Goal: Task Accomplishment & Management: Manage account settings

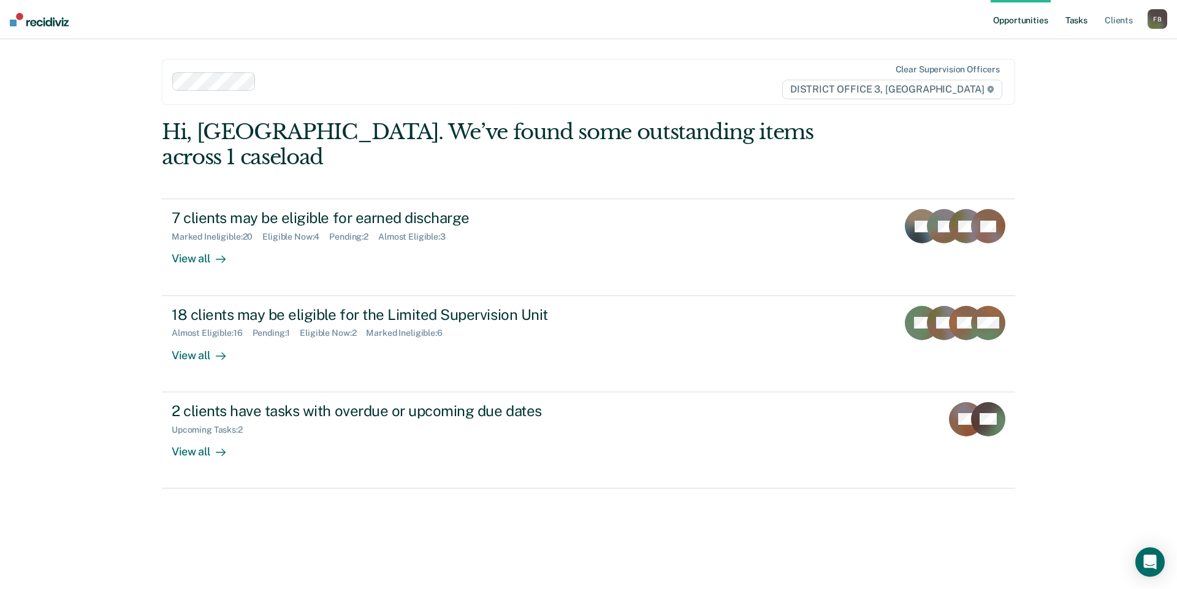
click at [1082, 17] on link "Tasks" at bounding box center [1076, 19] width 27 height 39
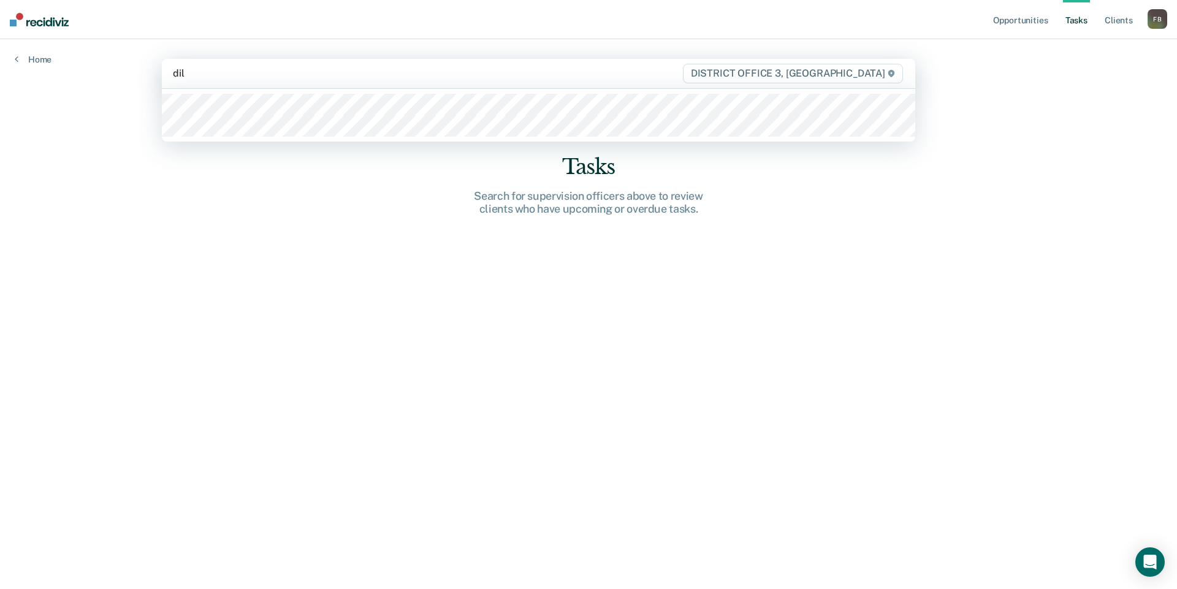
type input "[PERSON_NAME]"
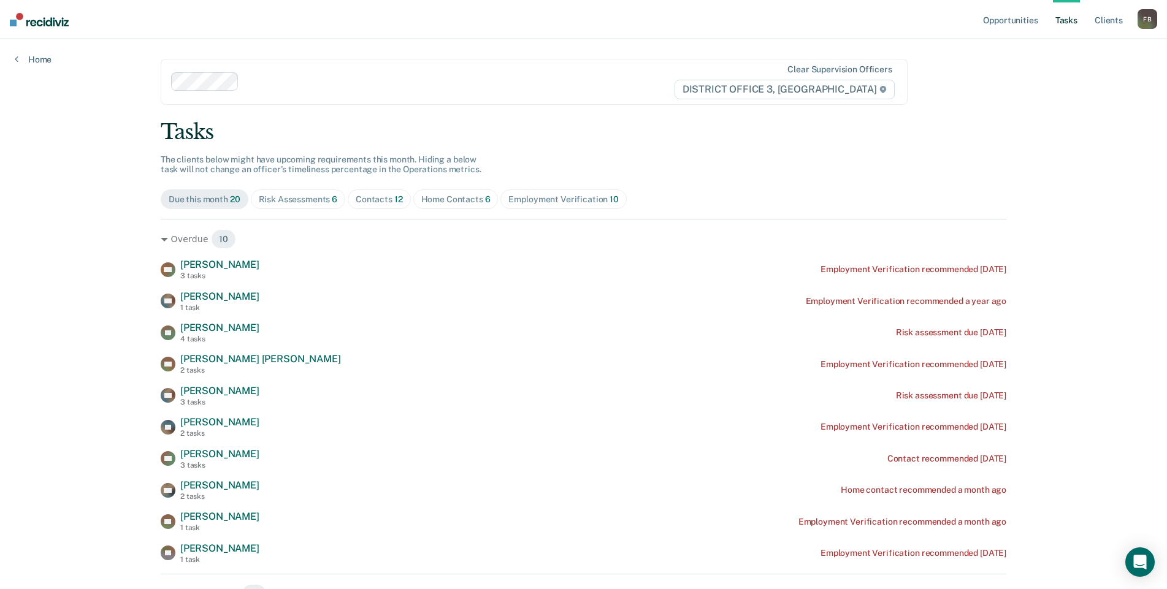
scroll to position [61, 0]
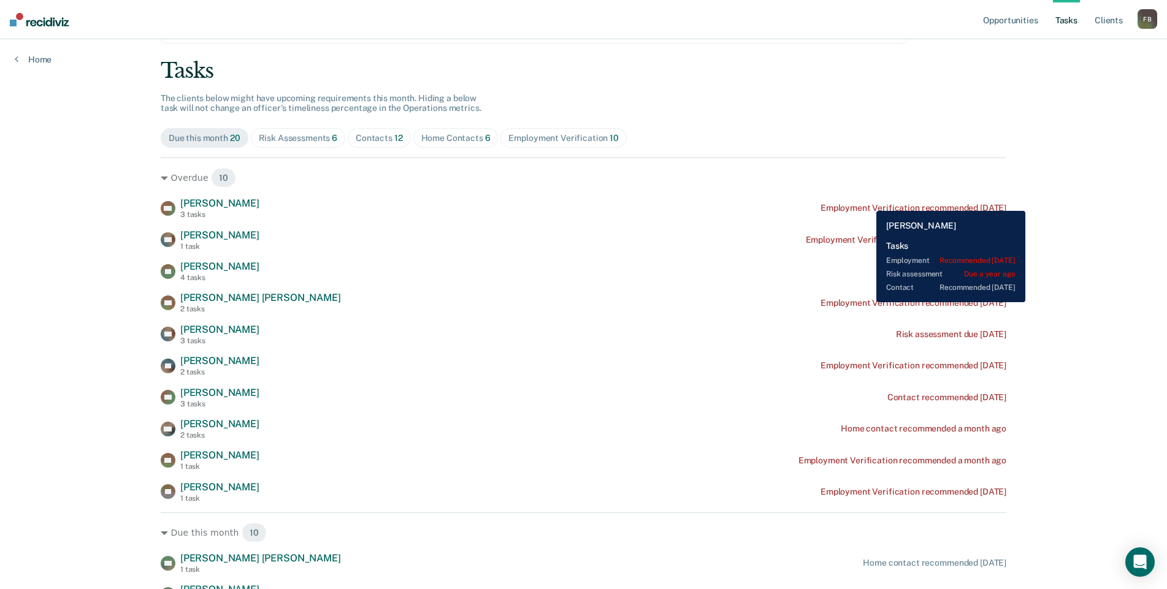
click at [867, 202] on div "DM [PERSON_NAME] 3 tasks Employment Verification recommended [DATE]" at bounding box center [583, 207] width 845 height 21
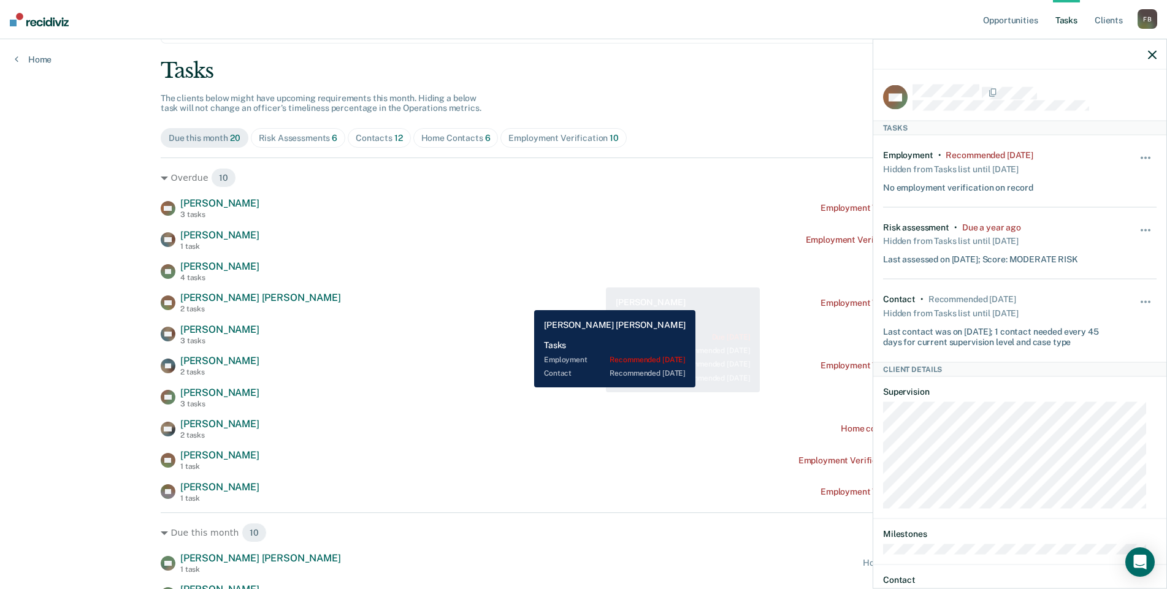
click at [525, 301] on div "GH [PERSON_NAME] [PERSON_NAME] 2 tasks Employment Verification recommended [DAT…" at bounding box center [583, 302] width 845 height 21
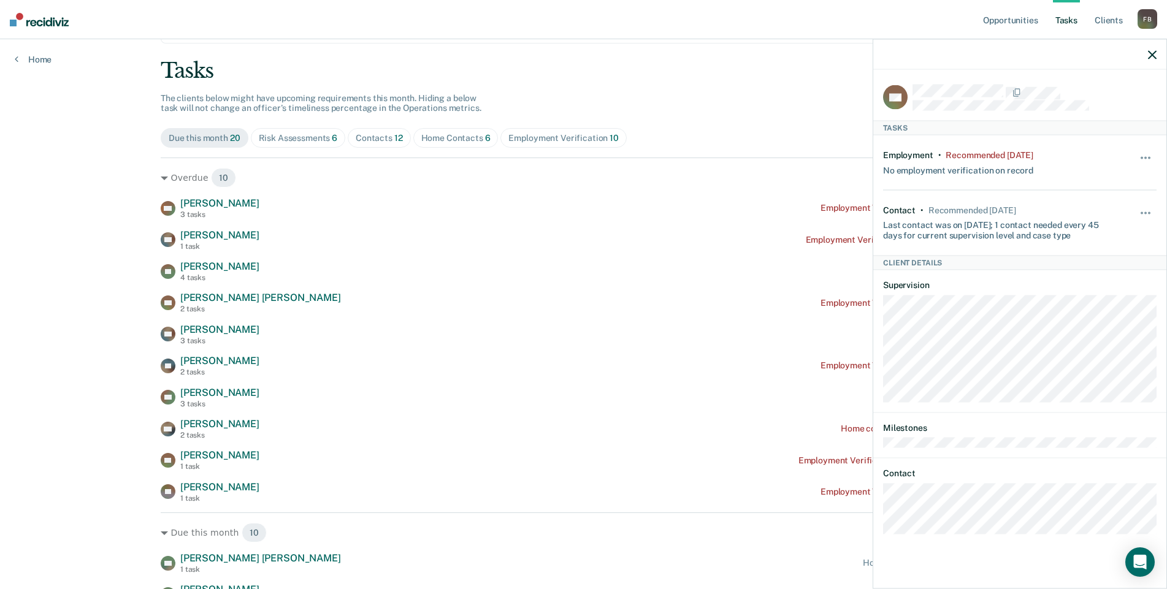
click at [1151, 56] on icon "button" at bounding box center [1152, 54] width 9 height 9
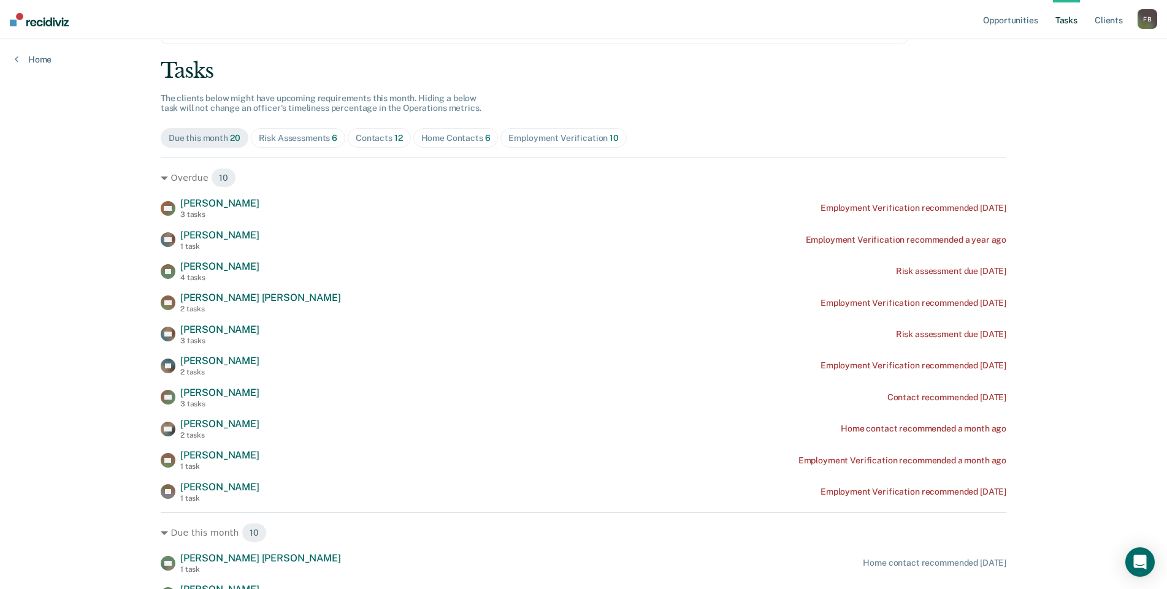
click at [307, 134] on div "Risk Assessments 6" at bounding box center [298, 138] width 79 height 10
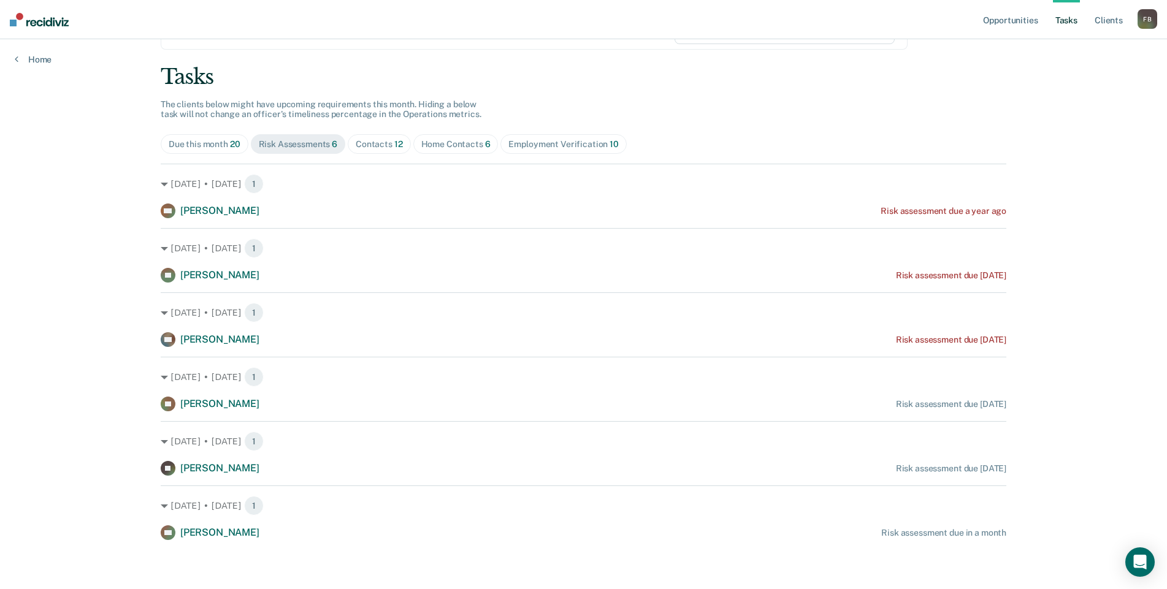
click at [372, 140] on div "Contacts 12" at bounding box center [379, 144] width 47 height 10
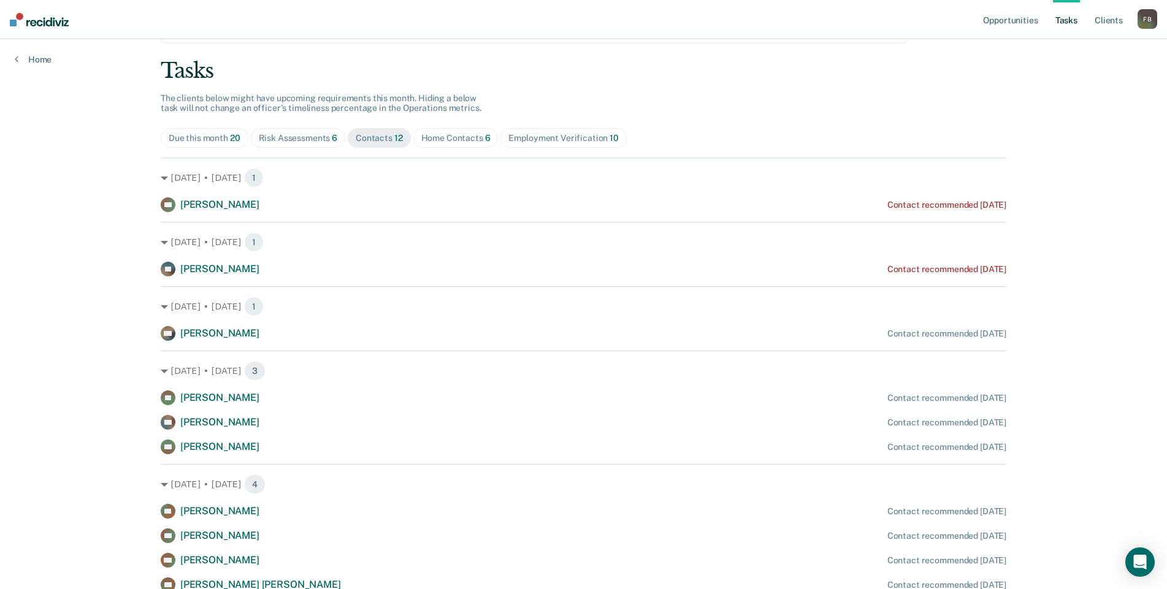
click at [444, 134] on div "Home Contacts 6" at bounding box center [455, 138] width 69 height 10
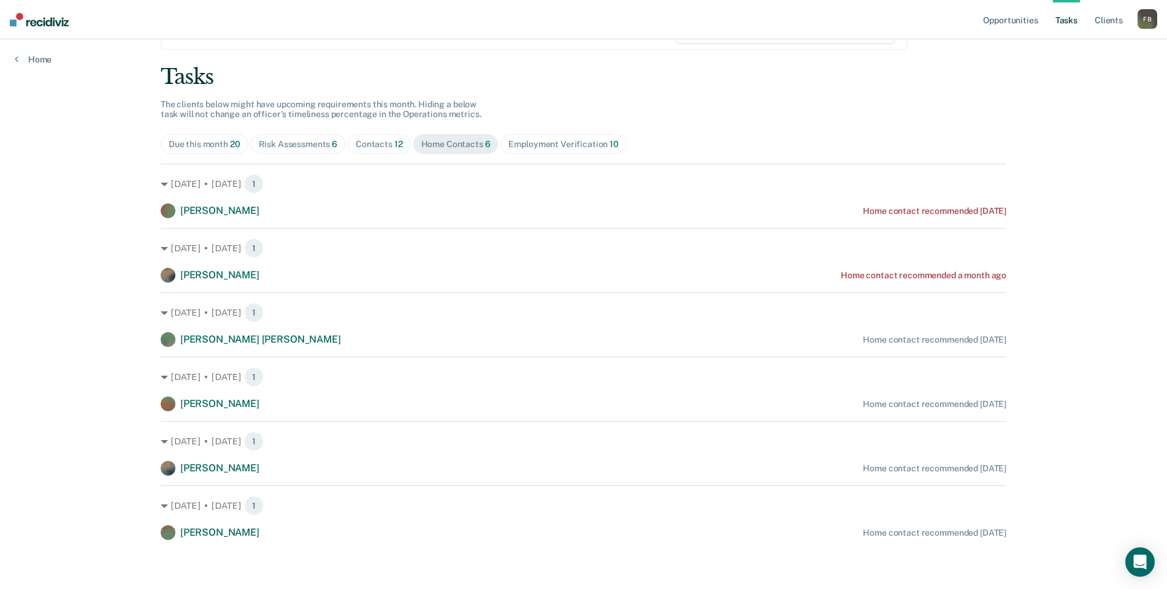
scroll to position [55, 0]
click at [544, 140] on div "Employment Verification 10" at bounding box center [563, 144] width 110 height 10
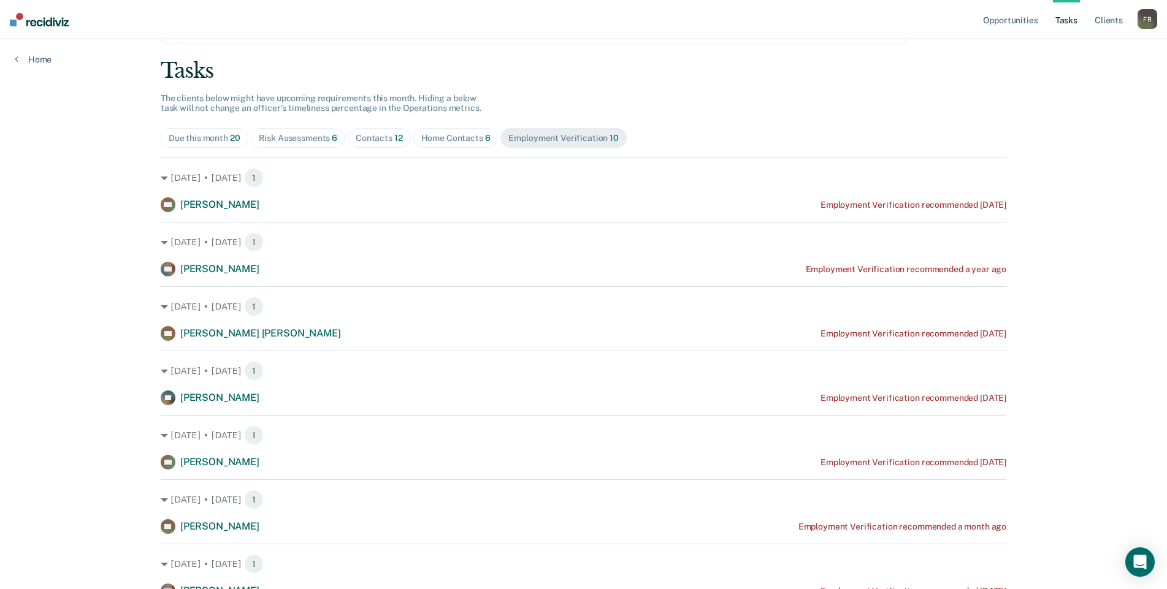
click at [218, 134] on div "Due this month 20" at bounding box center [205, 138] width 72 height 10
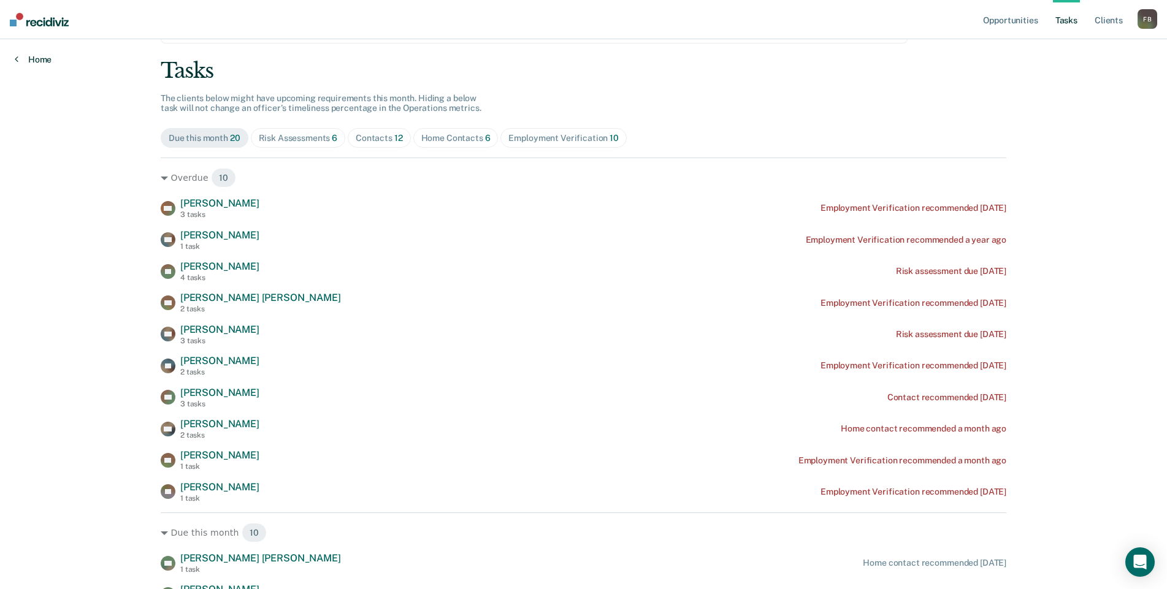
click at [28, 57] on link "Home" at bounding box center [33, 59] width 37 height 11
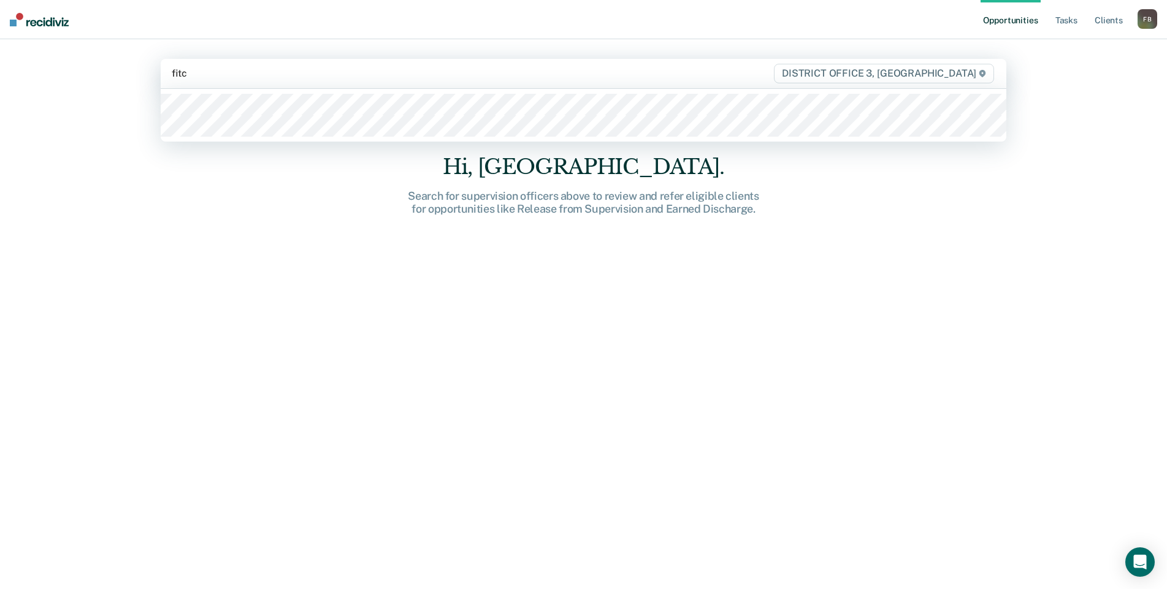
type input "fitch"
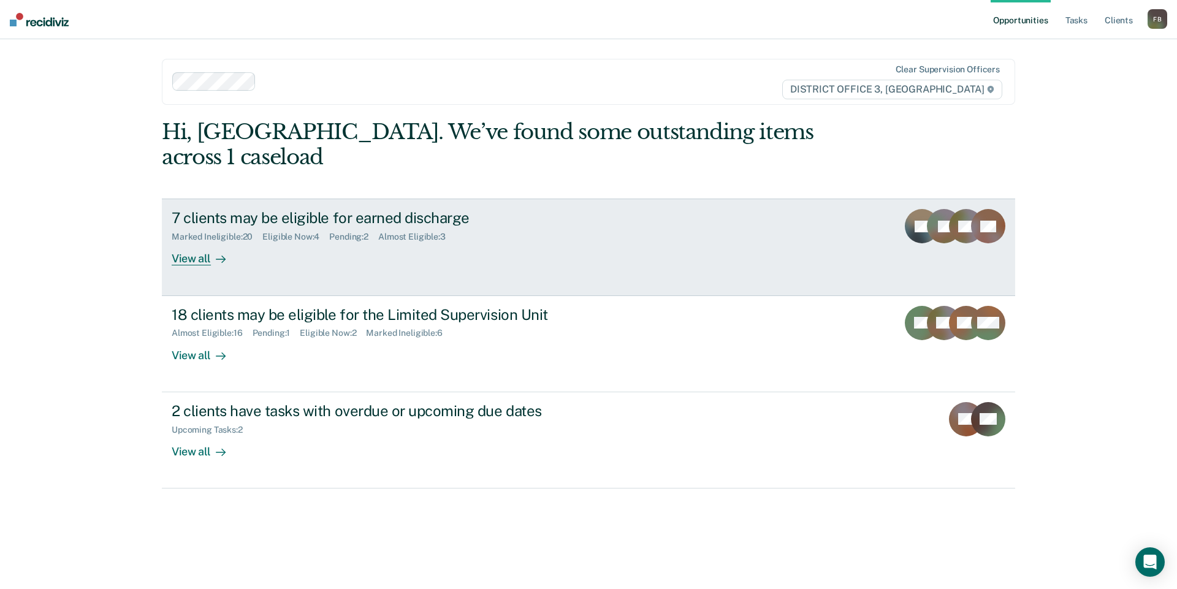
click at [313, 224] on div "7 clients may be eligible for earned discharge Marked Ineligible : 20 Eligible …" at bounding box center [402, 237] width 460 height 56
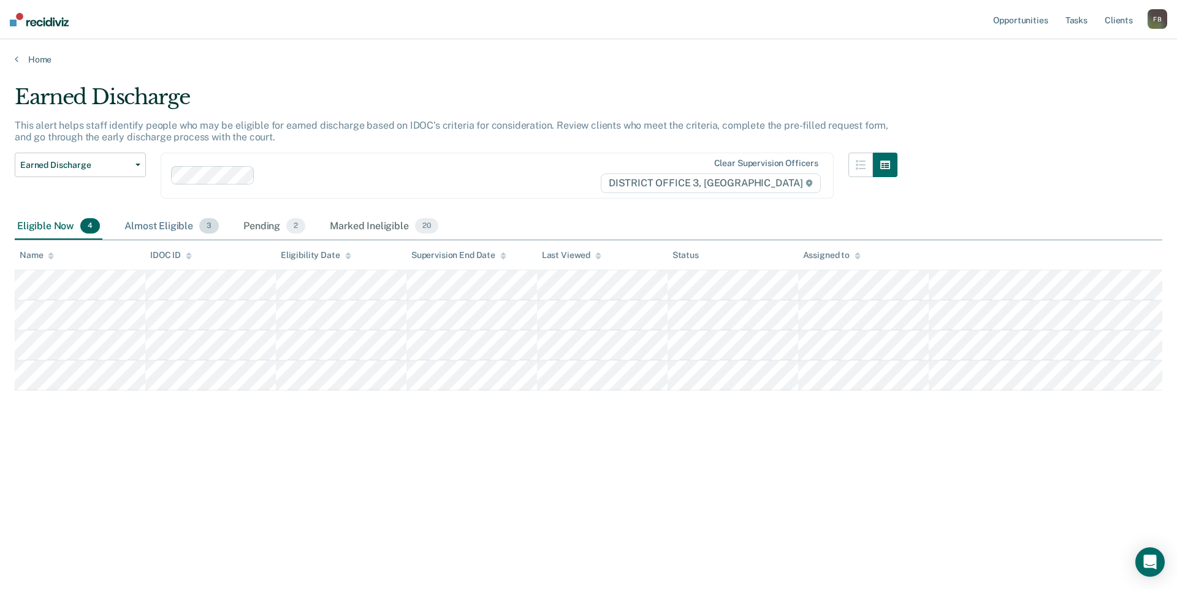
click at [186, 223] on div "Almost Eligible 3" at bounding box center [171, 226] width 99 height 27
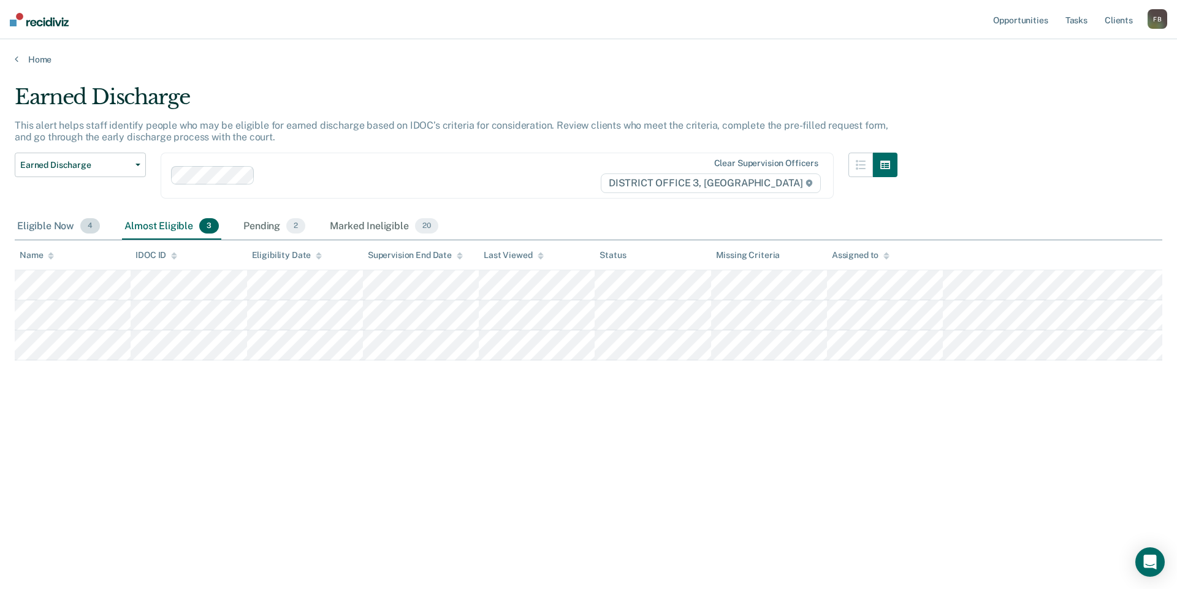
click at [61, 229] on div "Eligible Now 4" at bounding box center [59, 226] width 88 height 27
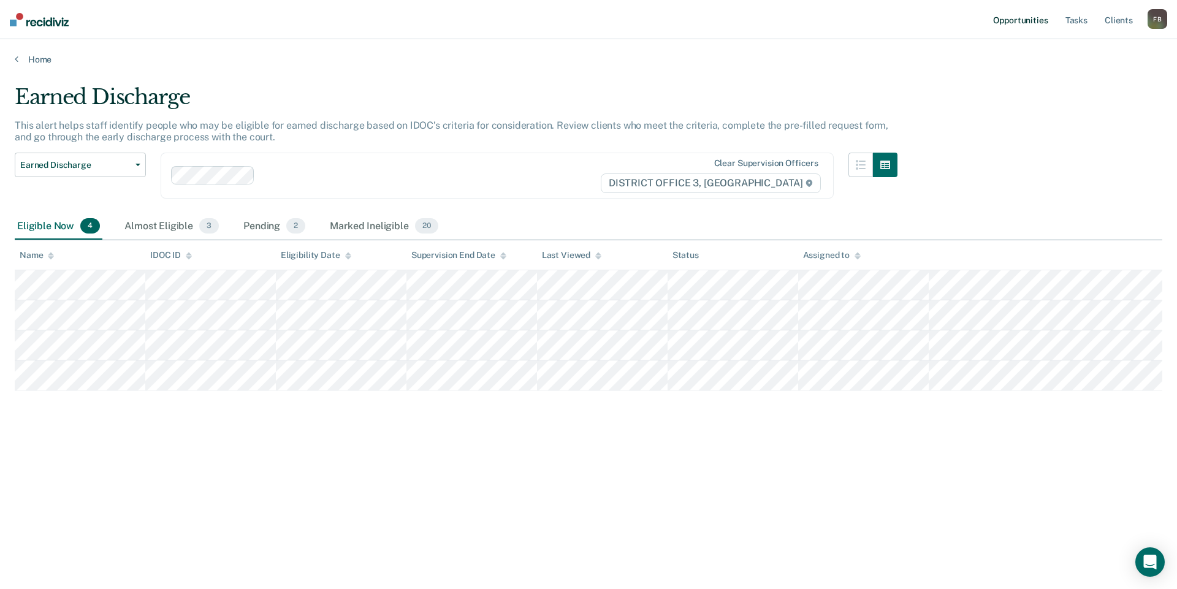
click at [1010, 15] on link "Opportunities" at bounding box center [1020, 19] width 59 height 39
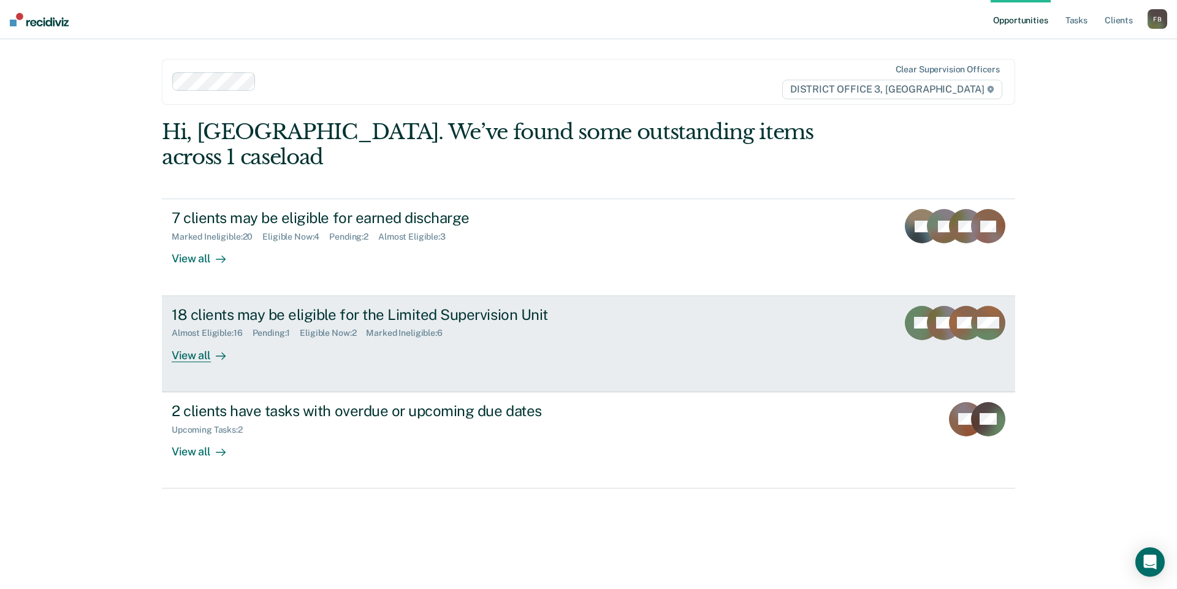
click at [443, 306] on div "18 clients may be eligible for the Limited Supervision Unit" at bounding box center [387, 315] width 430 height 18
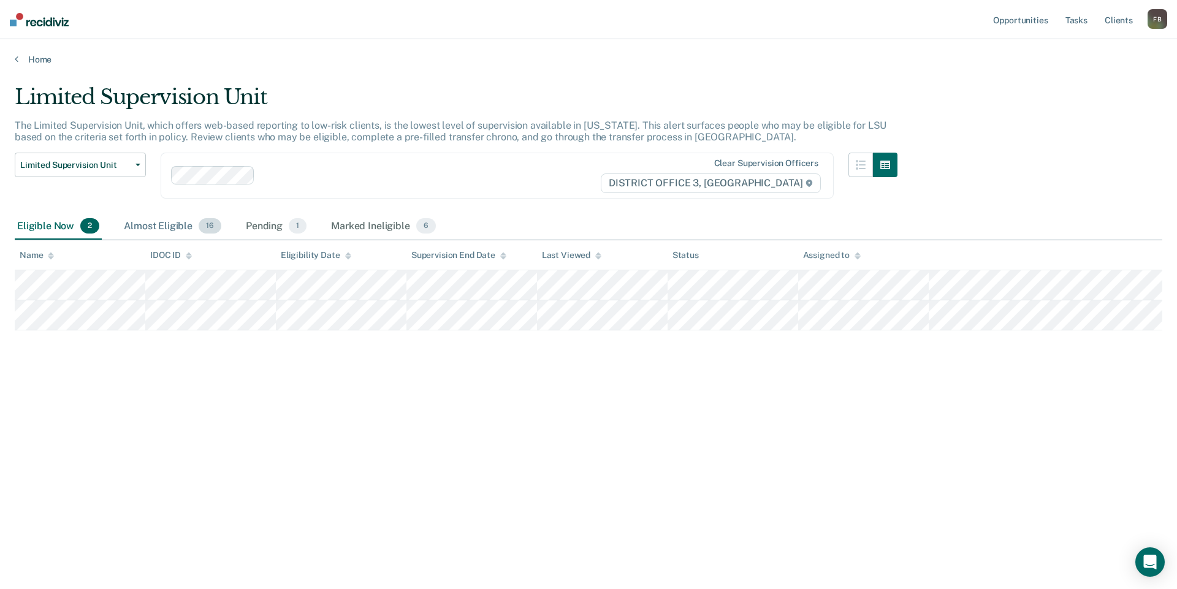
click at [186, 226] on div "Almost Eligible 16" at bounding box center [172, 226] width 102 height 27
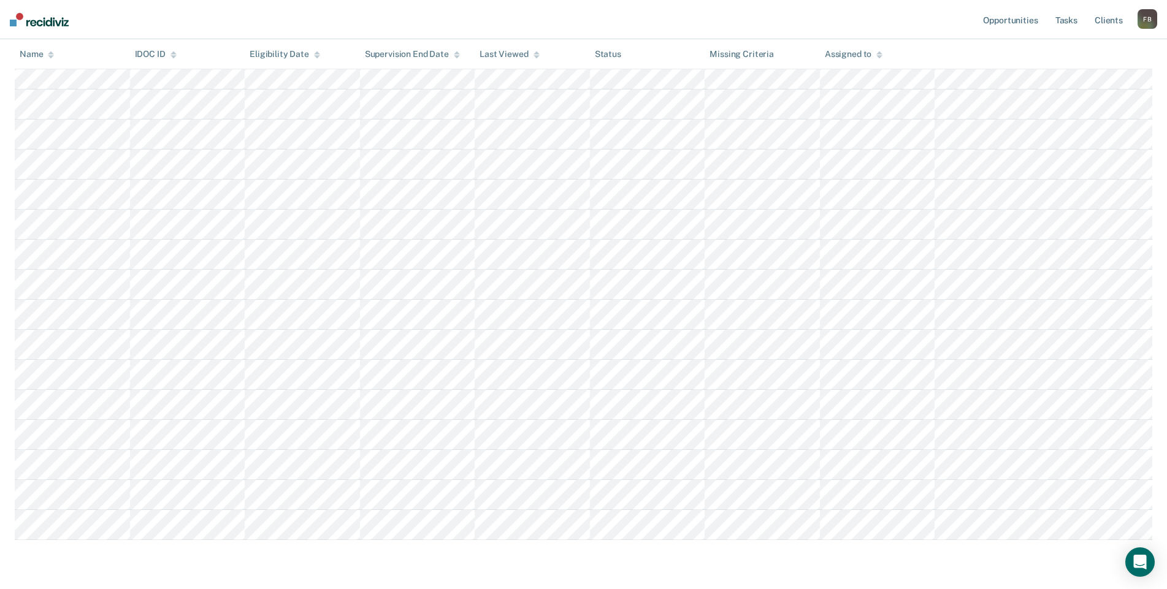
scroll to position [261, 0]
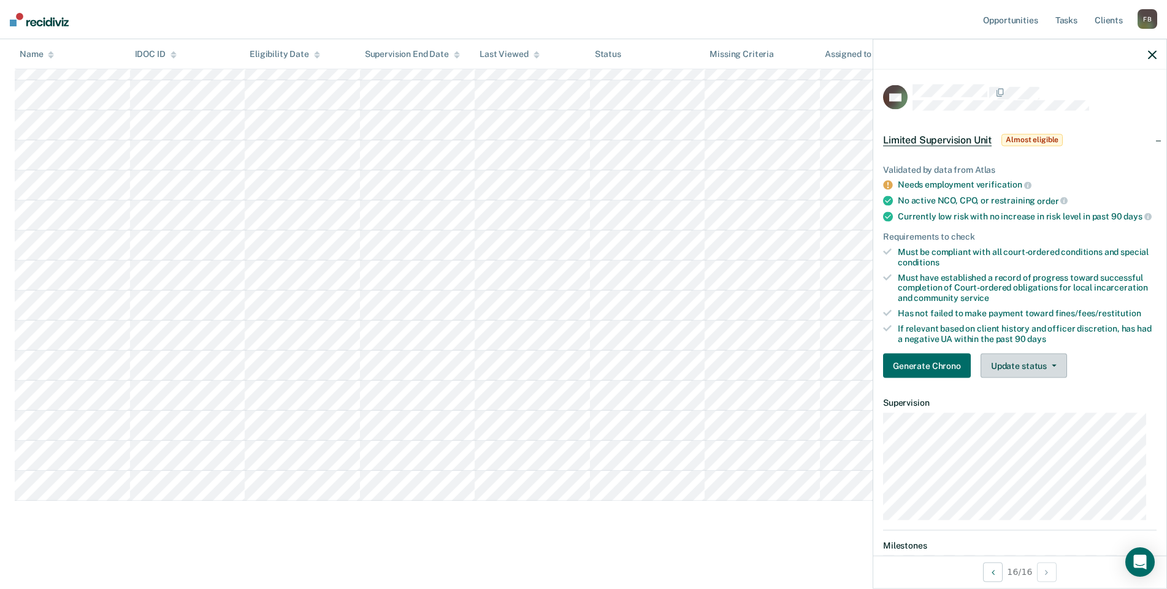
click at [1017, 378] on button "Update status" at bounding box center [1023, 366] width 86 height 25
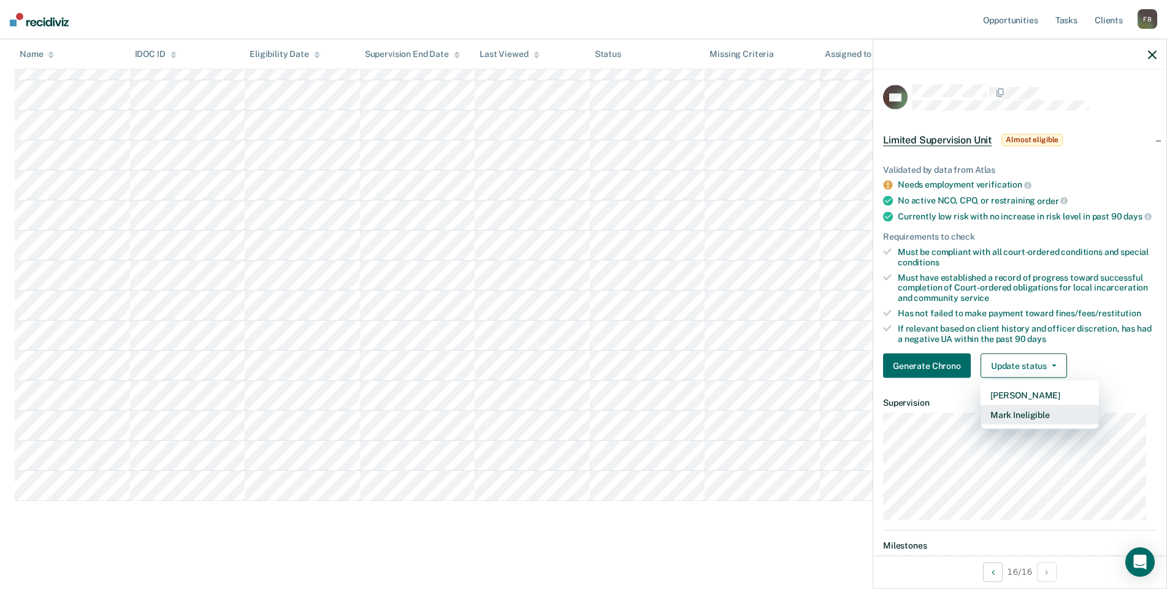
click at [1024, 425] on button "Mark Ineligible" at bounding box center [1039, 415] width 118 height 20
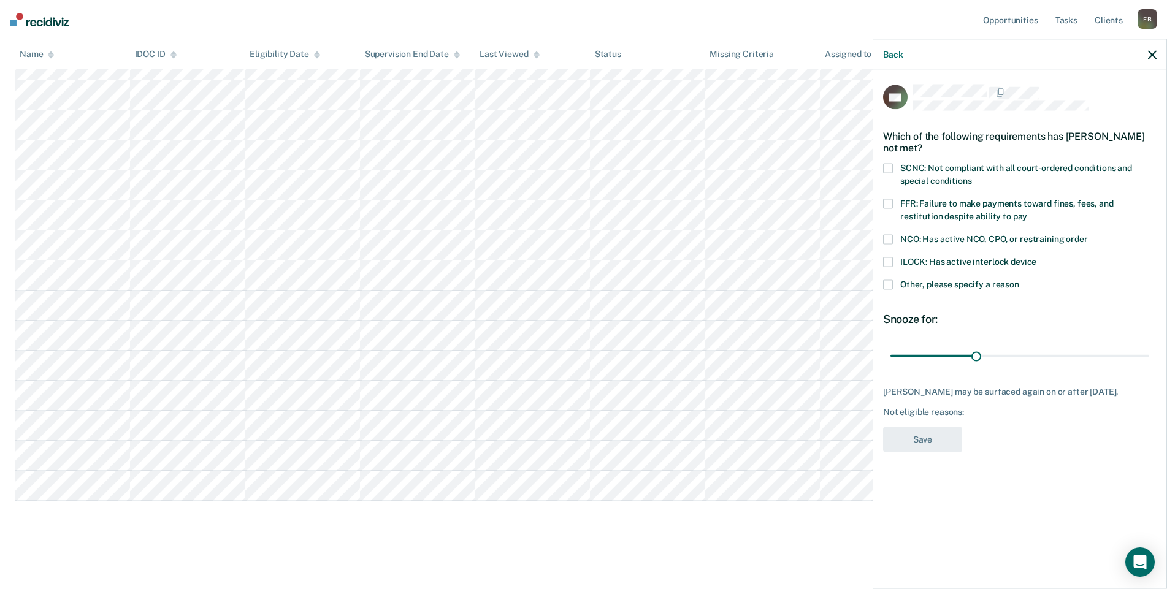
click at [890, 170] on span at bounding box center [888, 169] width 10 height 10
click at [971, 177] on input "SCNC: Not compliant with all court-ordered conditions and special conditions" at bounding box center [971, 177] width 0 height 0
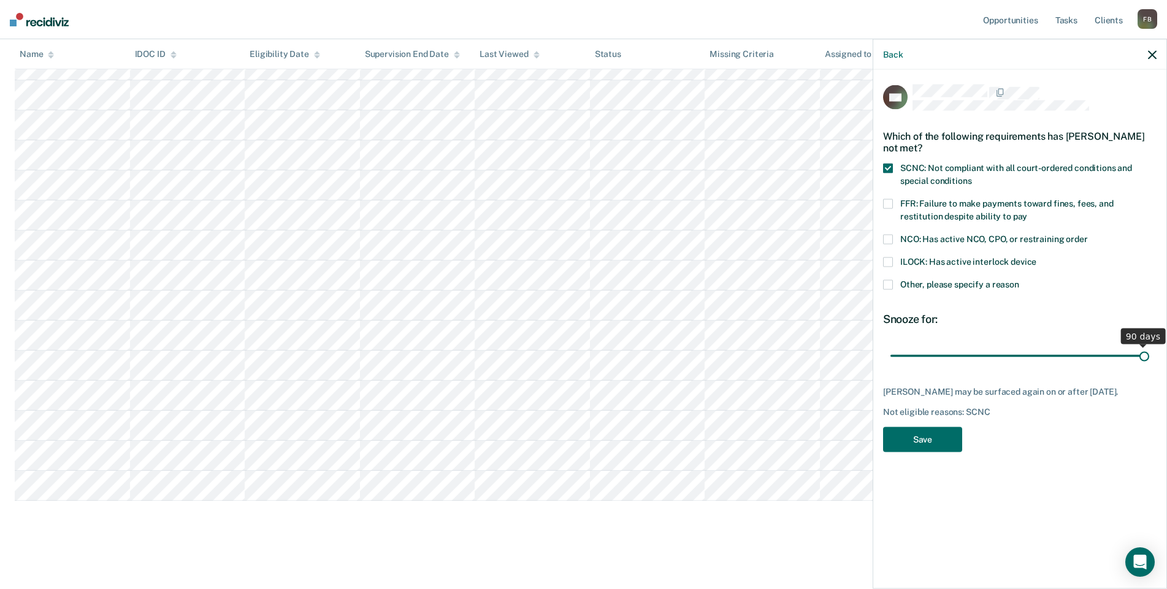
drag, startPoint x: 976, startPoint y: 356, endPoint x: 1396, endPoint y: 357, distance: 420.0
type input "90"
click at [1149, 357] on input "range" at bounding box center [1019, 355] width 259 height 21
click at [933, 434] on button "Save" at bounding box center [922, 439] width 79 height 25
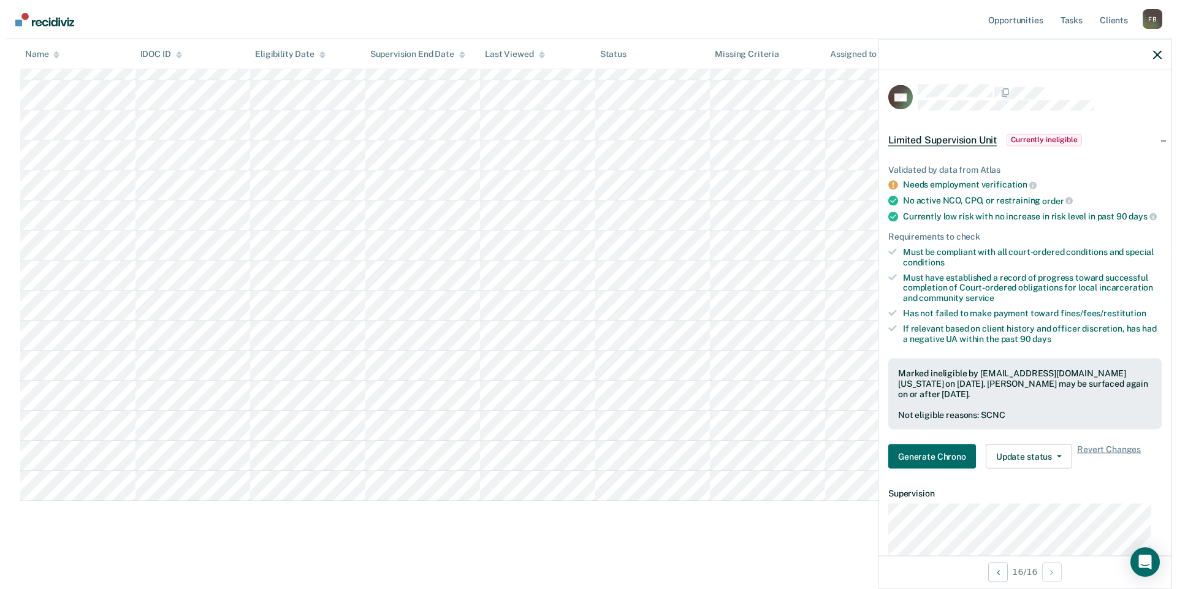
scroll to position [0, 0]
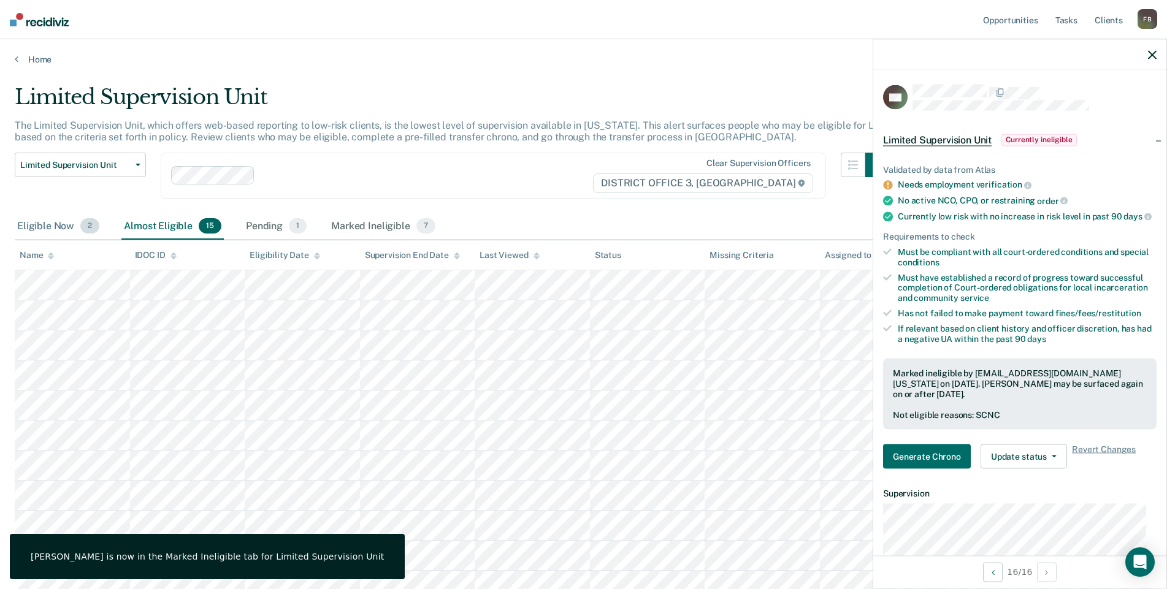
click at [34, 225] on div "Eligible Now 2" at bounding box center [58, 226] width 87 height 27
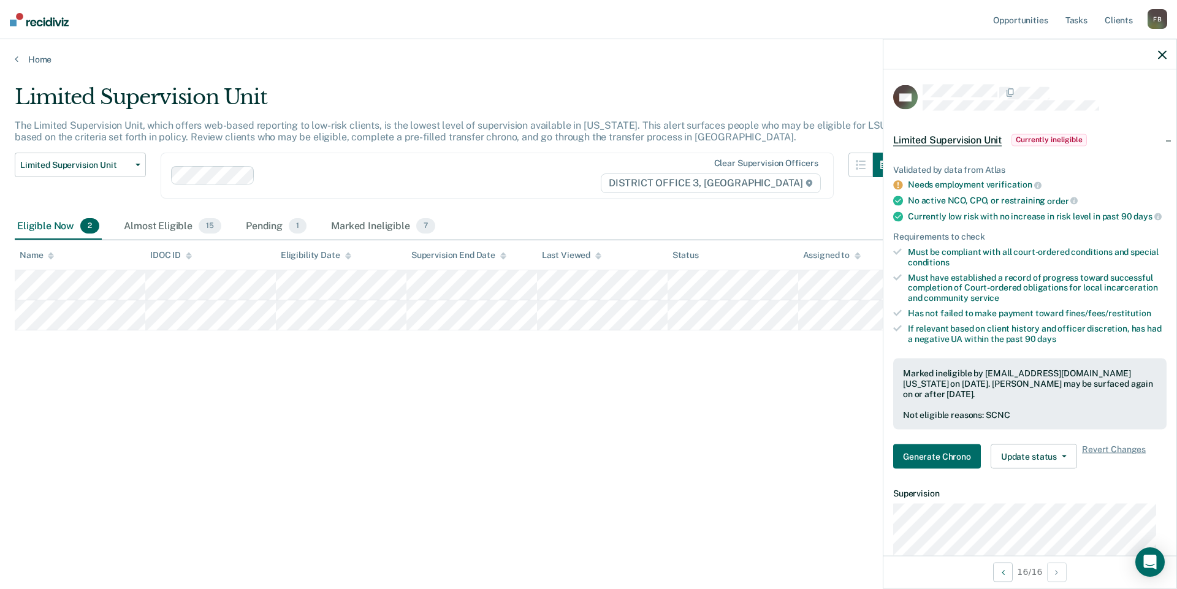
click at [1162, 50] on icon "button" at bounding box center [1162, 54] width 9 height 9
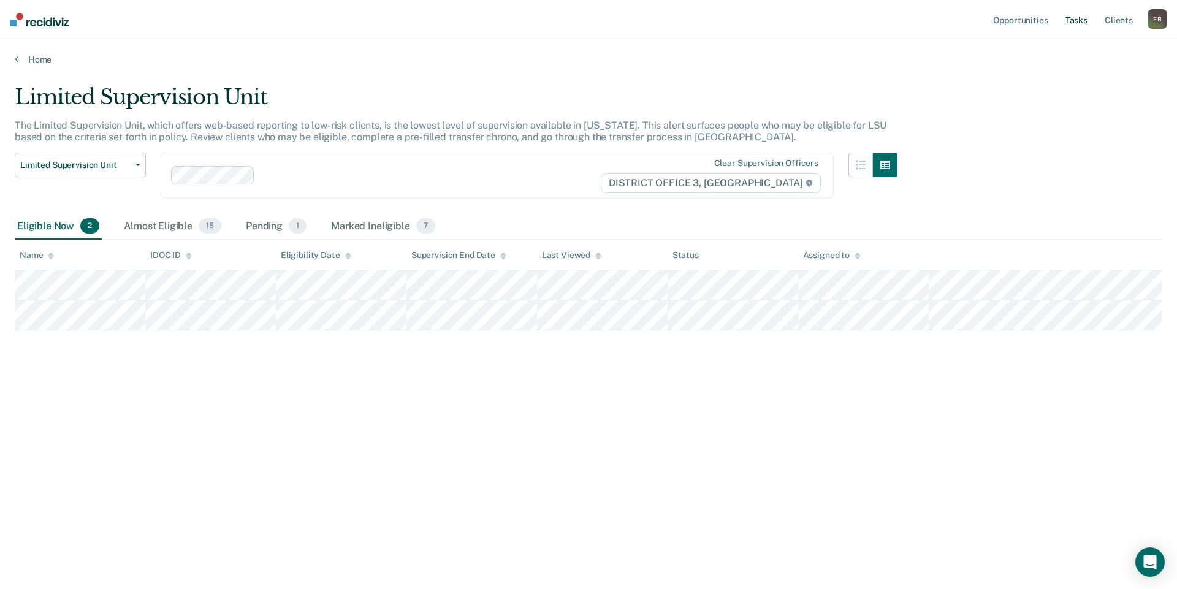
click at [1085, 23] on link "Tasks" at bounding box center [1076, 19] width 27 height 39
